Goal: Navigation & Orientation: Find specific page/section

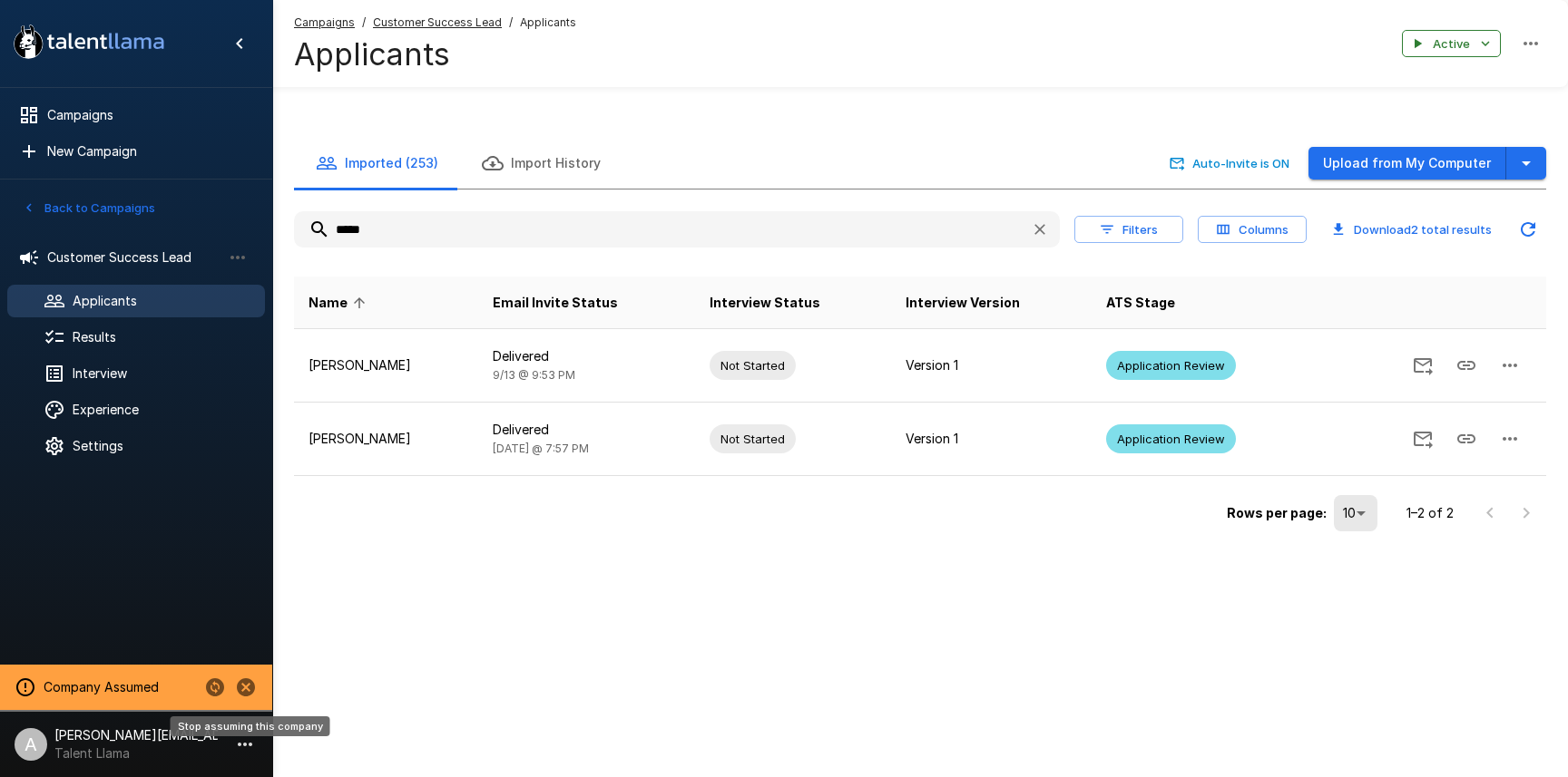
click at [252, 691] on icon "Stop assuming this company" at bounding box center [246, 688] width 18 height 18
